Goal: Information Seeking & Learning: Learn about a topic

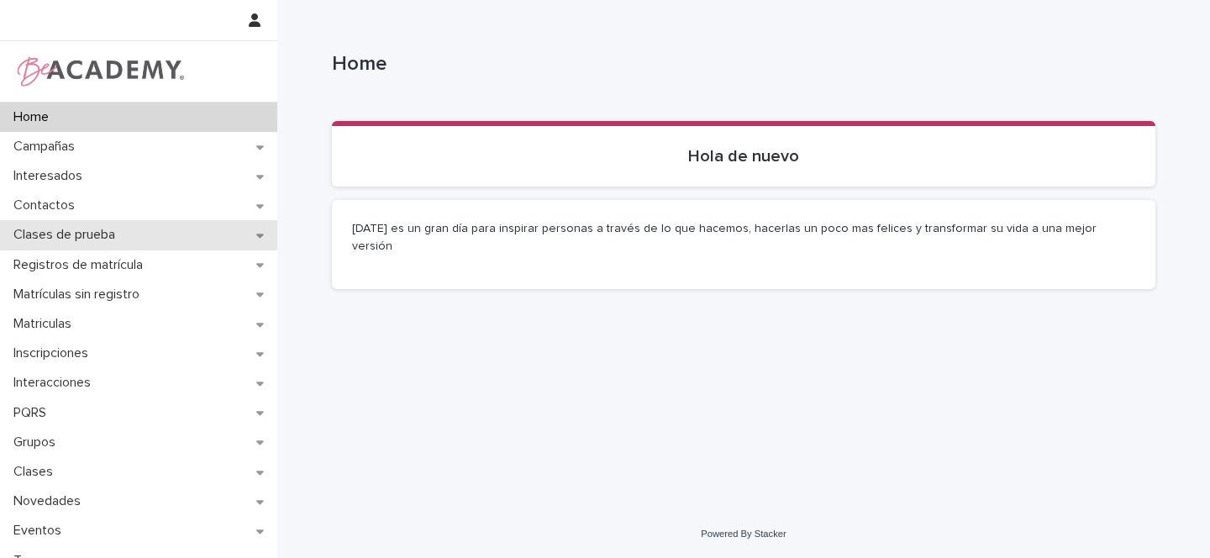
click at [253, 234] on div "Clases de prueba" at bounding box center [138, 234] width 277 height 29
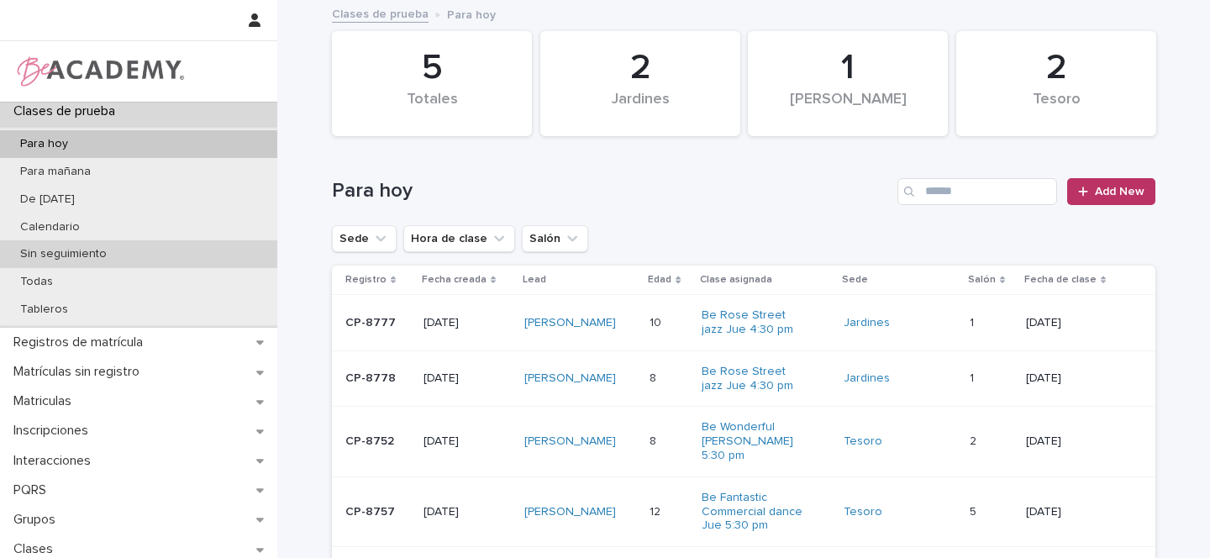
scroll to position [271, 0]
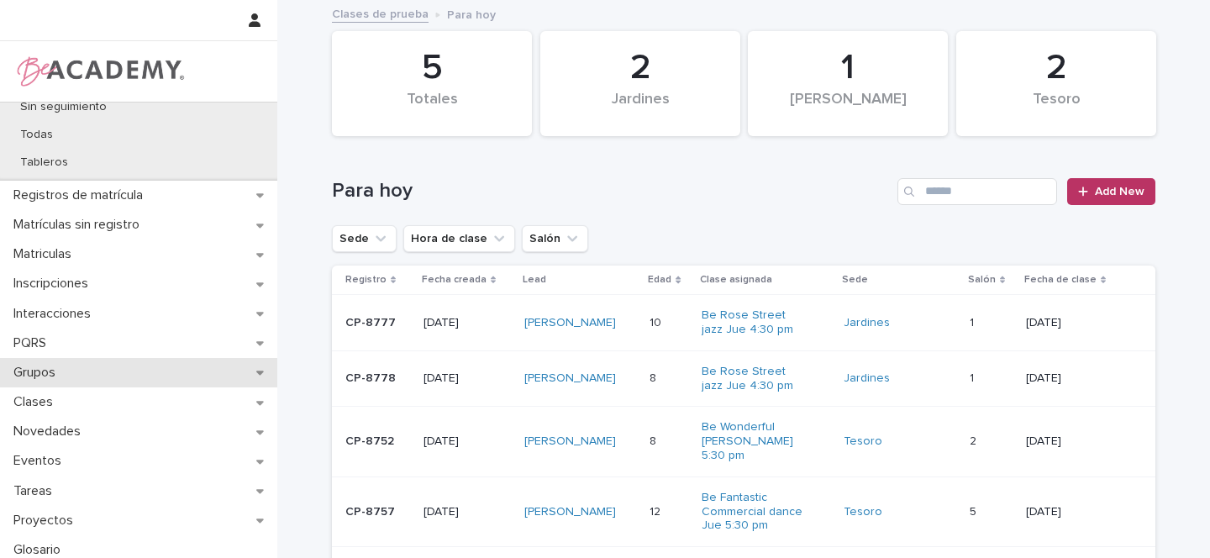
click at [260, 373] on icon at bounding box center [260, 372] width 8 height 12
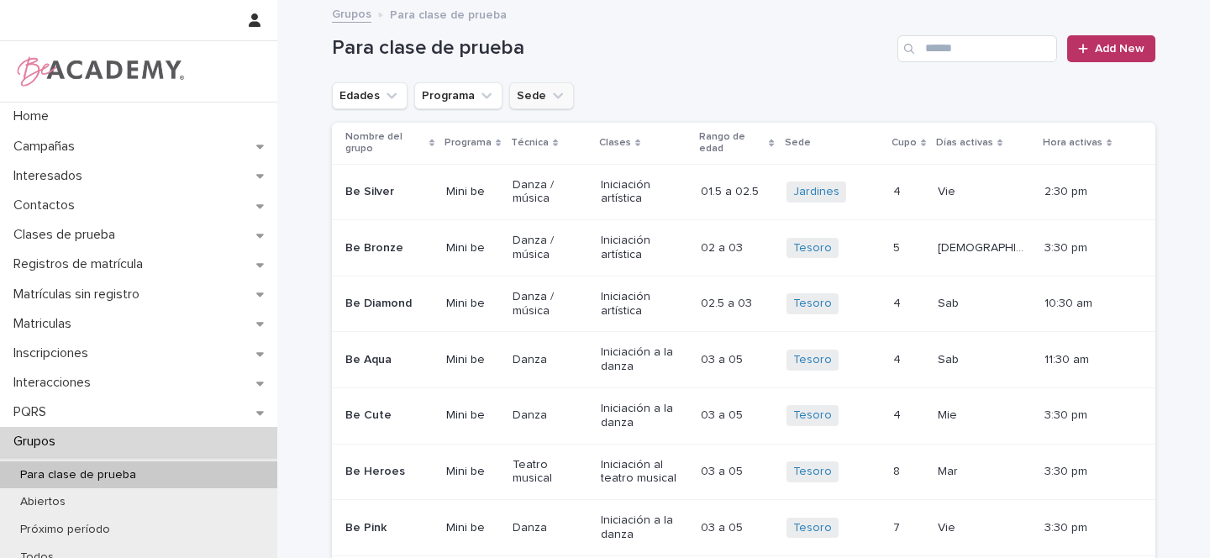
click at [535, 102] on button "Sede" at bounding box center [541, 95] width 65 height 27
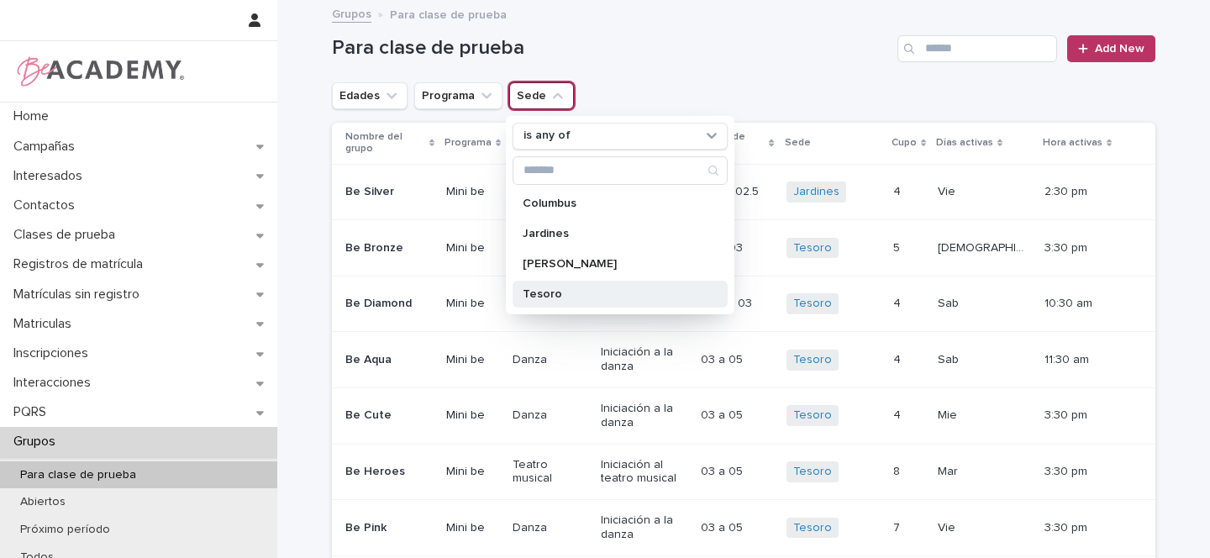
click at [544, 292] on p "Tesoro" at bounding box center [612, 294] width 178 height 12
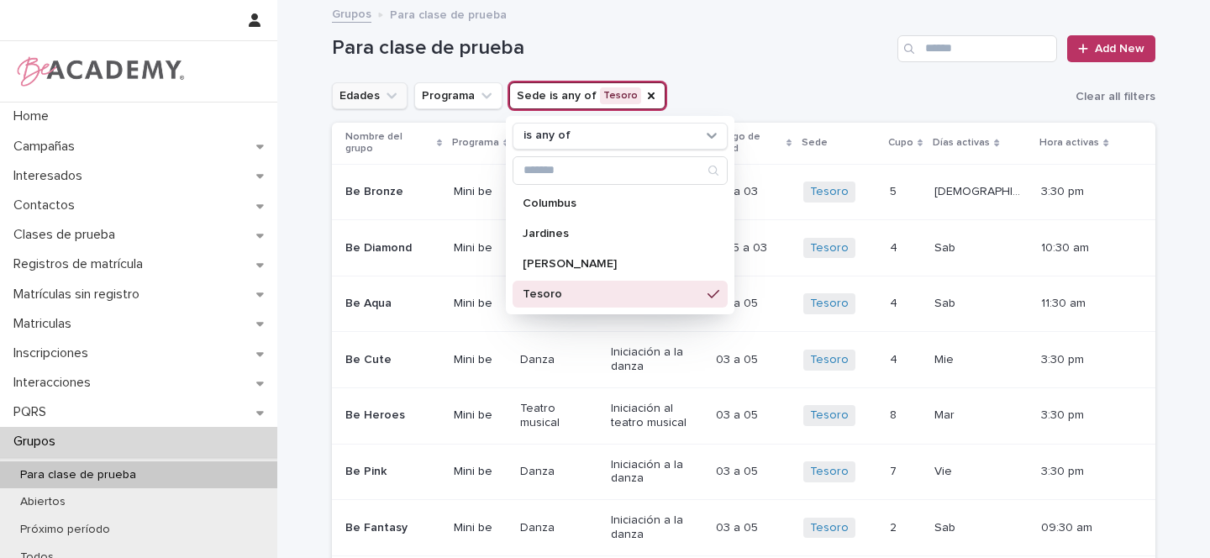
click at [391, 97] on icon "Edades" at bounding box center [391, 95] width 17 height 17
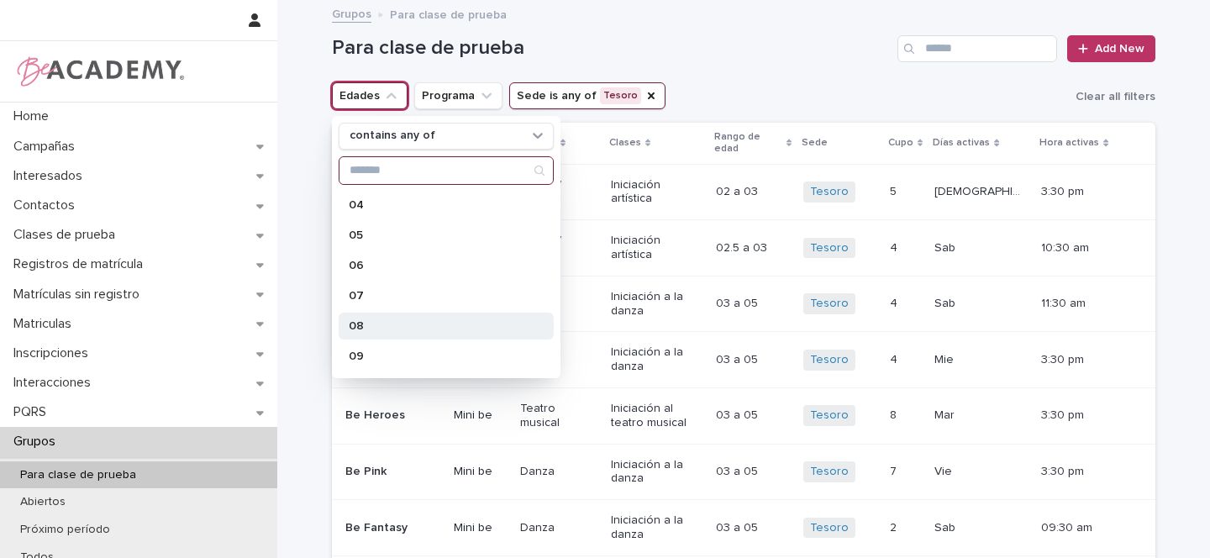
scroll to position [142, 0]
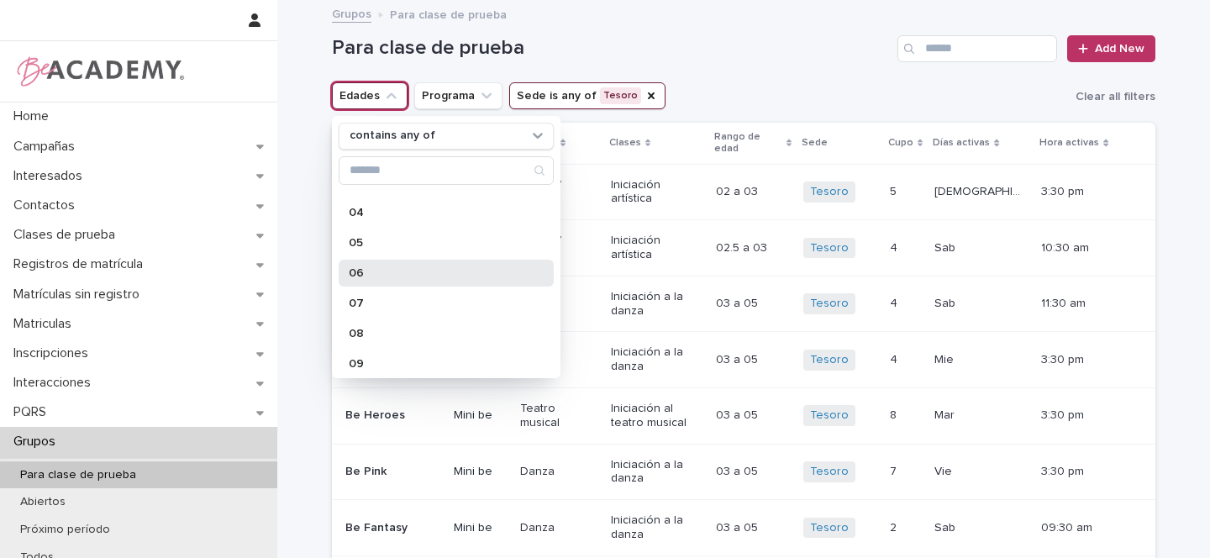
click at [369, 276] on p "06" at bounding box center [438, 273] width 178 height 12
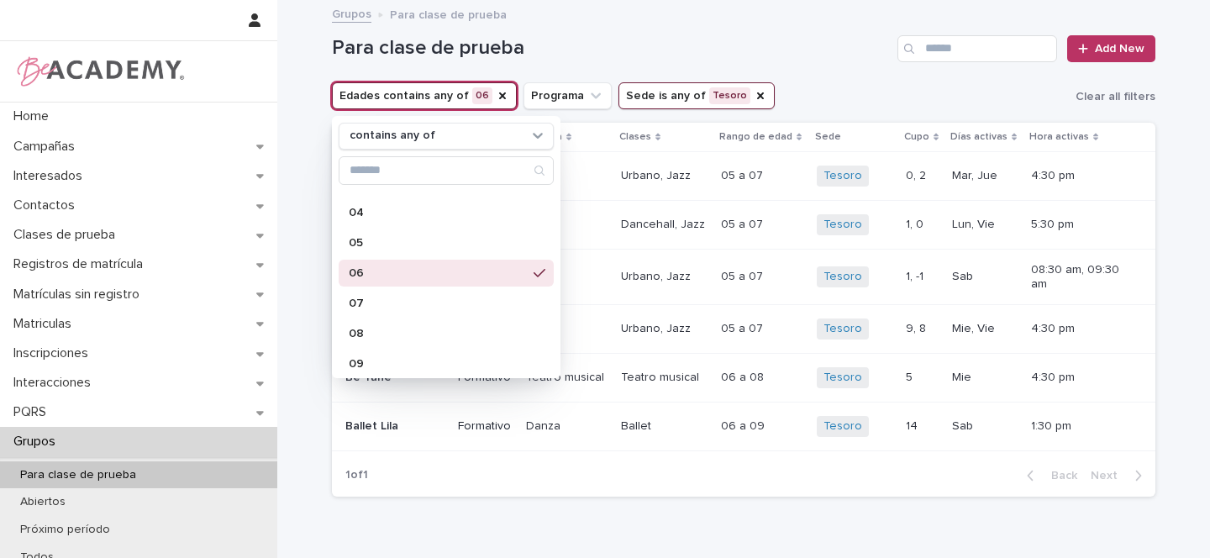
click at [839, 58] on h1 "Para clase de prueba" at bounding box center [611, 48] width 559 height 24
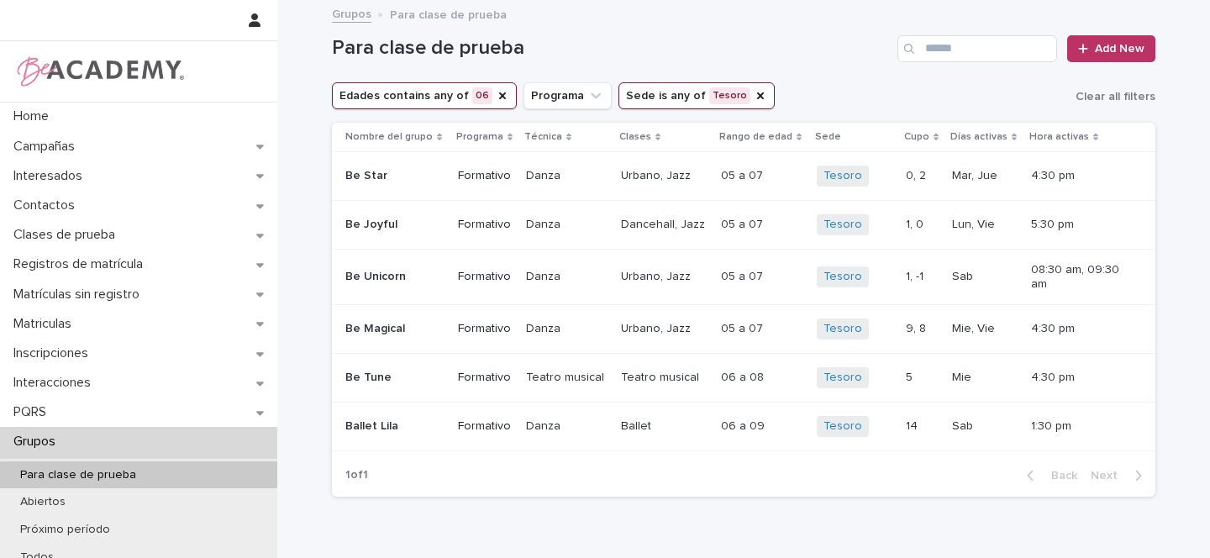
click at [496, 96] on icon "Edades" at bounding box center [502, 95] width 13 height 13
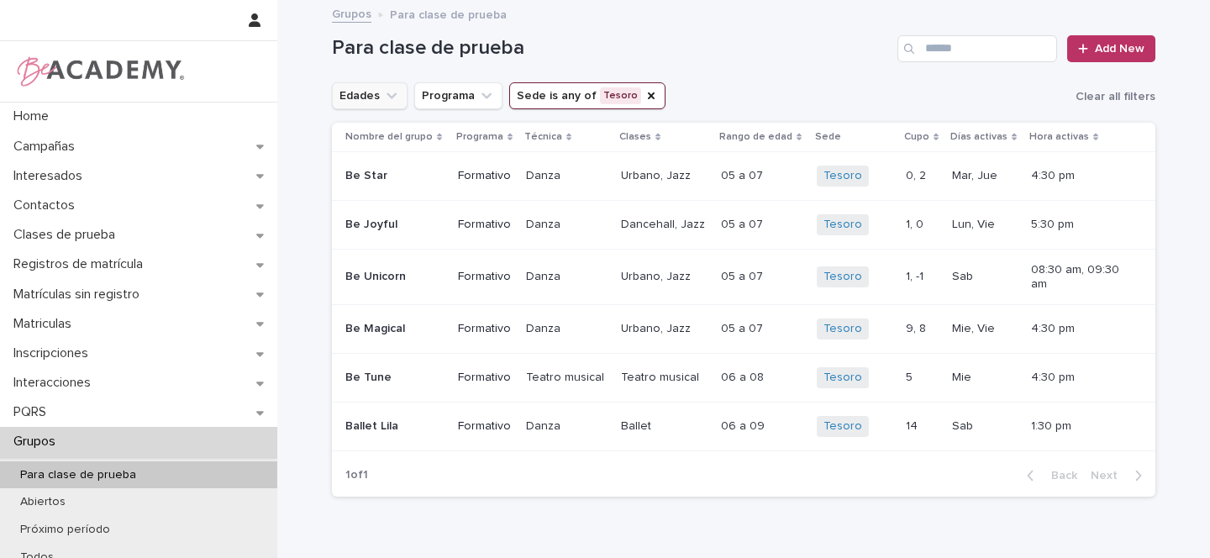
click at [368, 97] on button "Edades" at bounding box center [370, 95] width 76 height 27
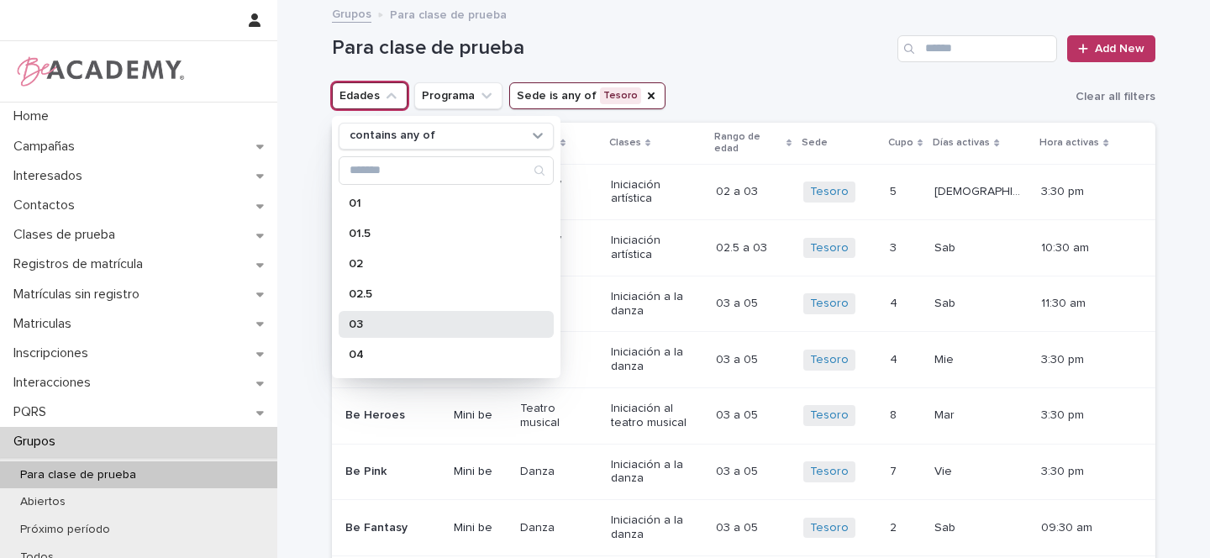
click at [348, 317] on div "03" at bounding box center [446, 324] width 215 height 27
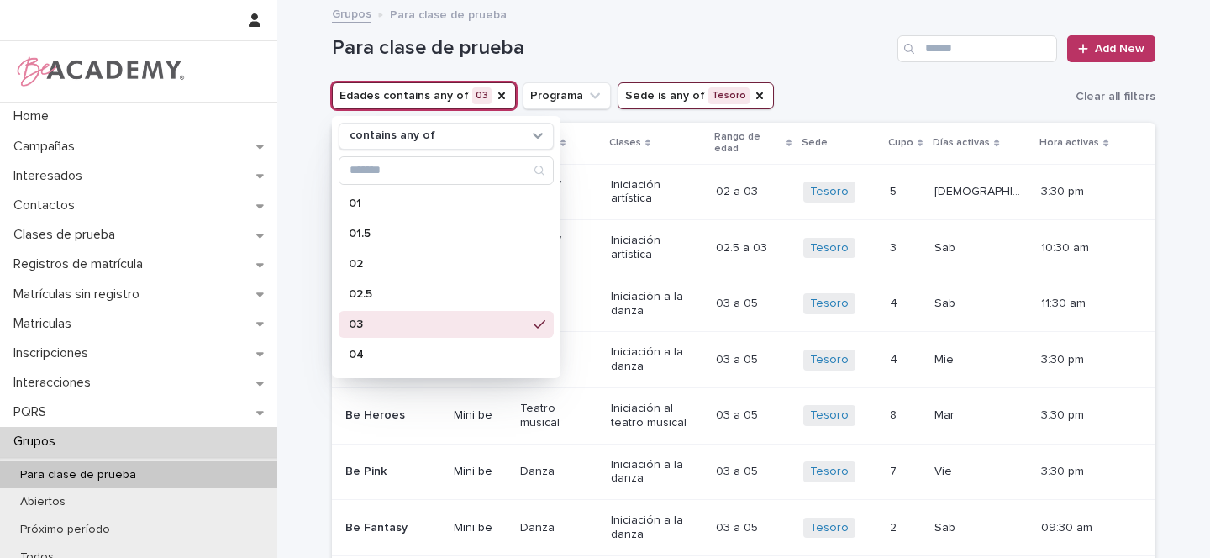
click at [858, 53] on h1 "Para clase de prueba" at bounding box center [611, 48] width 559 height 24
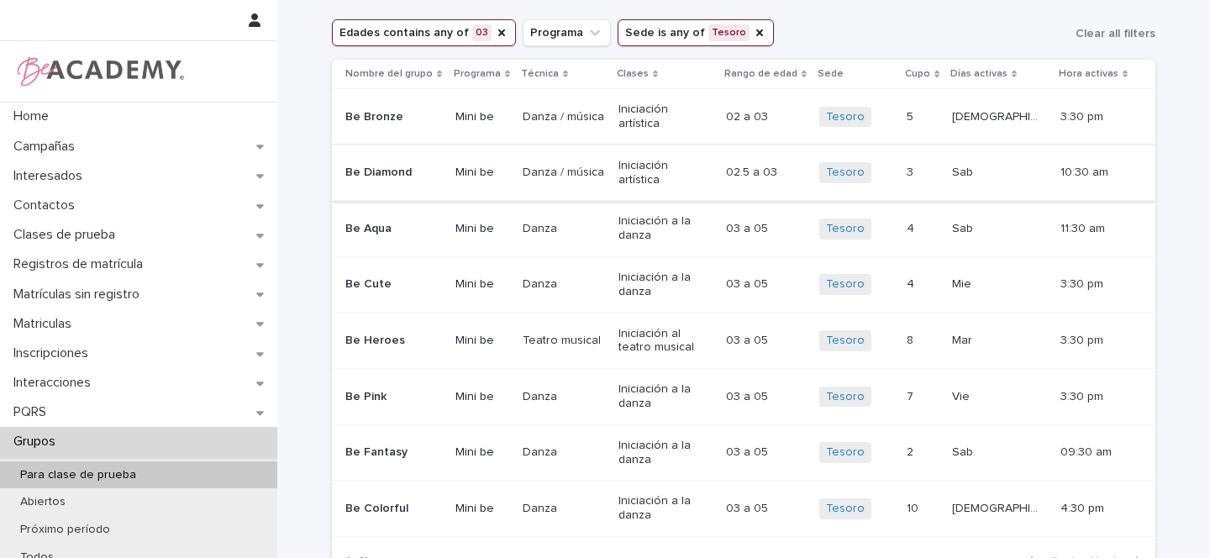
scroll to position [66, 0]
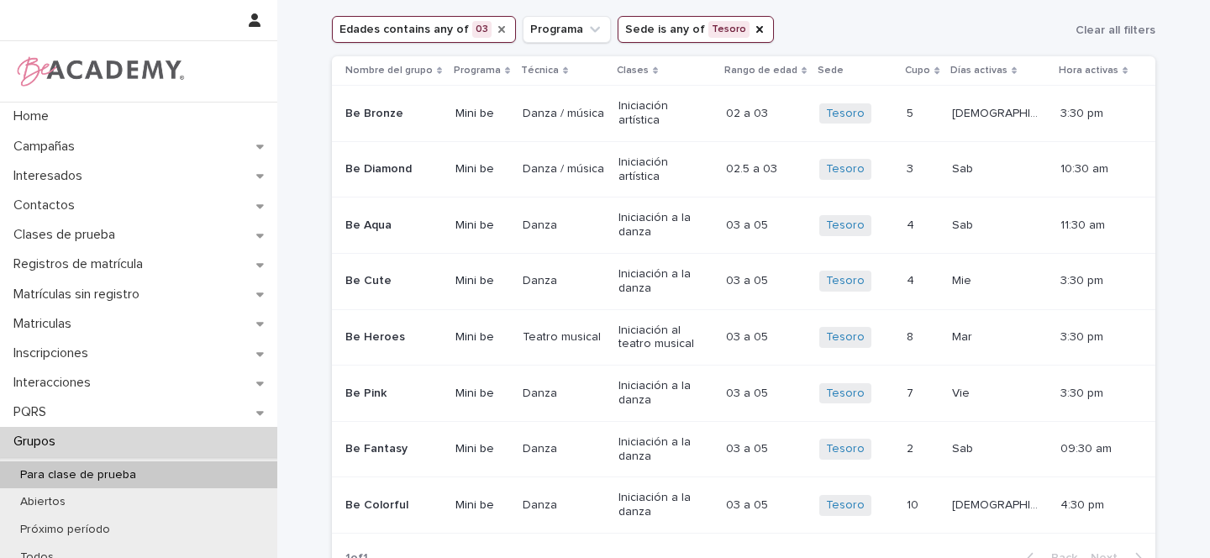
click at [495, 31] on icon "Edades" at bounding box center [501, 29] width 13 height 13
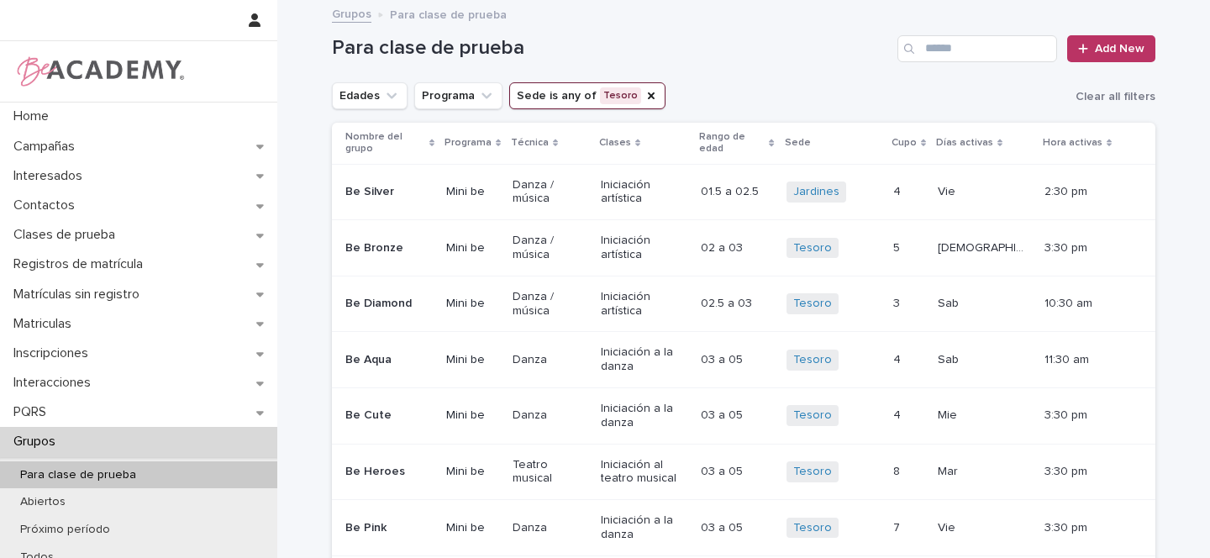
click at [387, 97] on icon "Edades" at bounding box center [392, 95] width 10 height 6
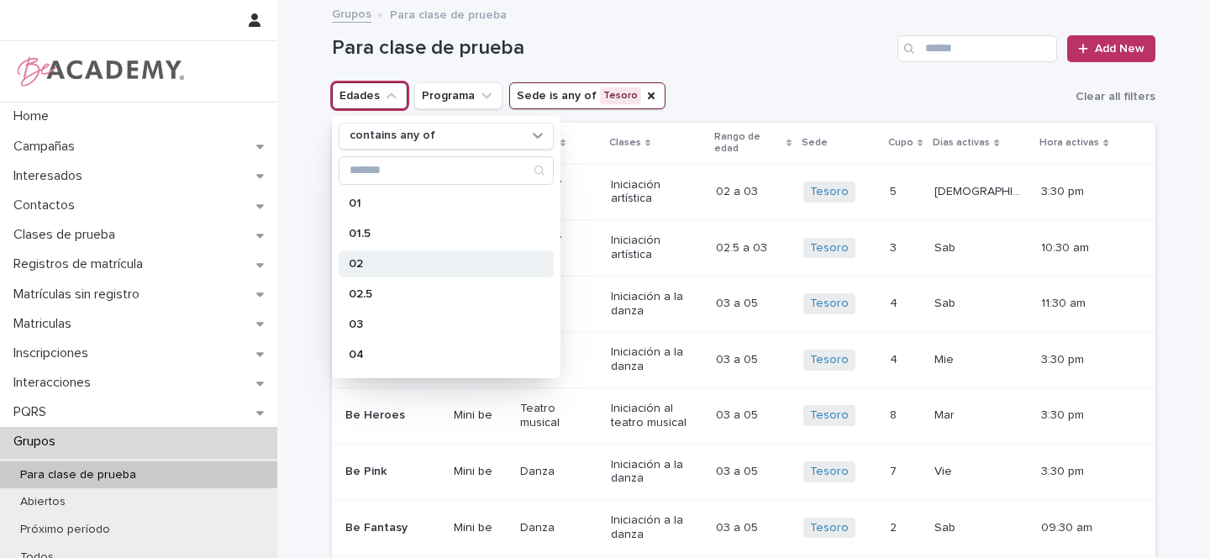
click at [355, 263] on p "02" at bounding box center [438, 264] width 178 height 12
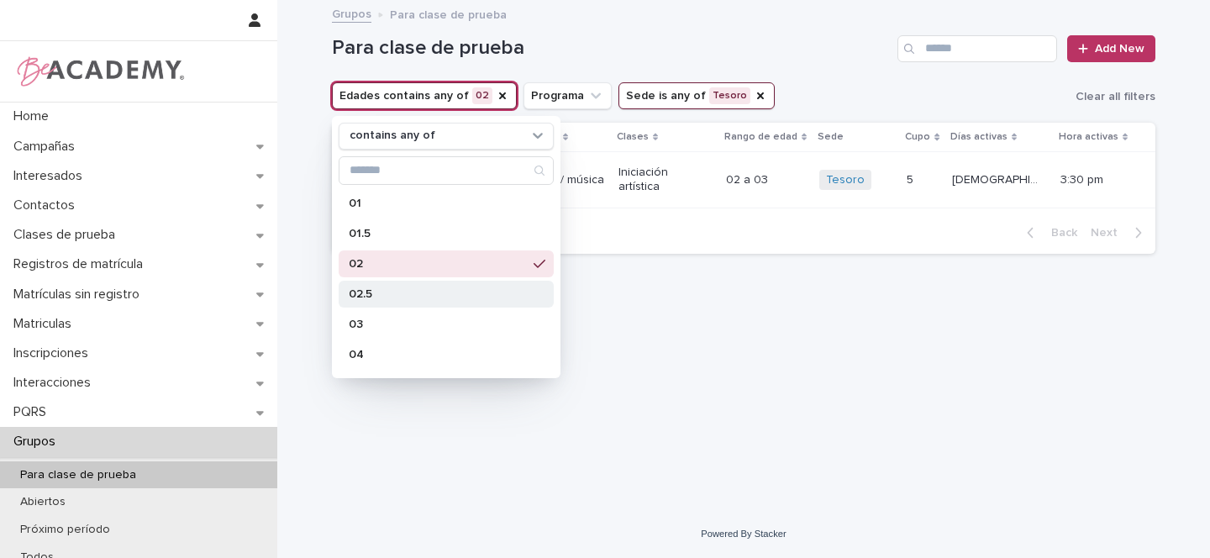
click at [369, 293] on p "02.5" at bounding box center [438, 294] width 178 height 12
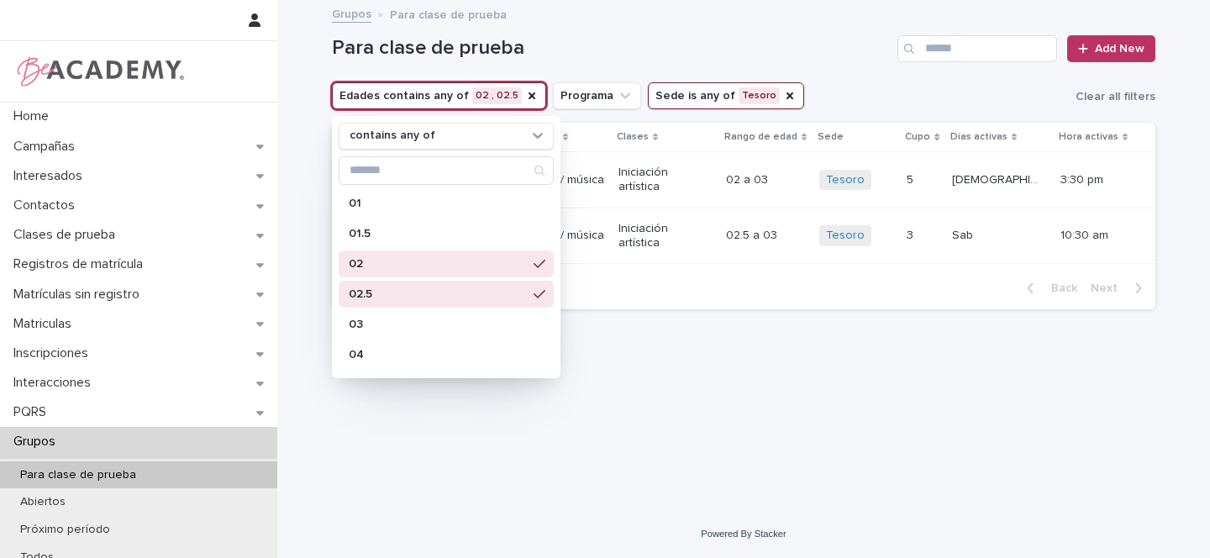
click at [846, 70] on div "Para clase de prueba Add New" at bounding box center [743, 42] width 823 height 81
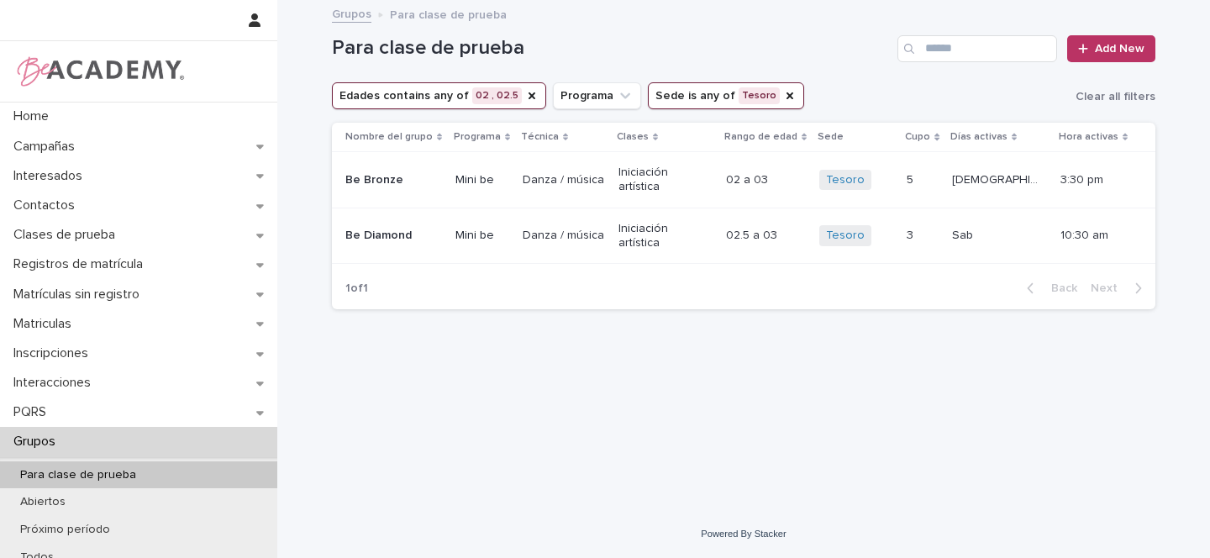
click at [432, 229] on p "Be Diamond" at bounding box center [391, 236] width 93 height 14
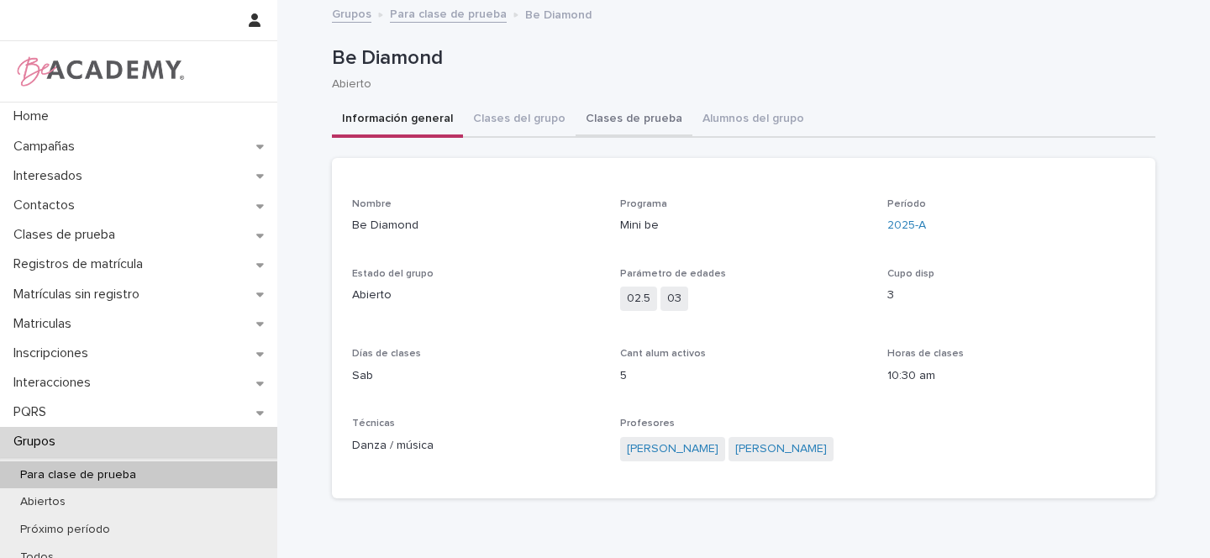
click at [615, 118] on button "Clases de prueba" at bounding box center [634, 120] width 117 height 35
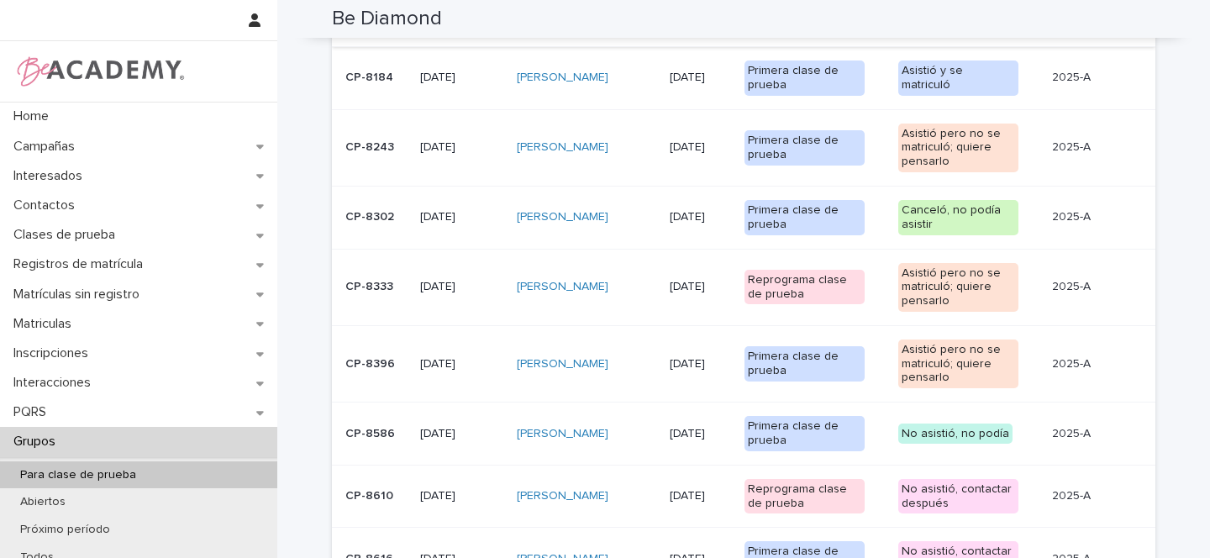
scroll to position [1367, 0]
